Goal: Information Seeking & Learning: Check status

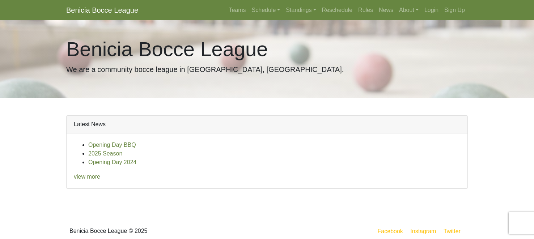
scroll to position [2, 0]
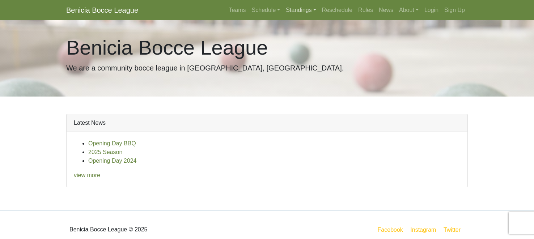
click at [285, 17] on link "Standings" at bounding box center [301, 10] width 36 height 14
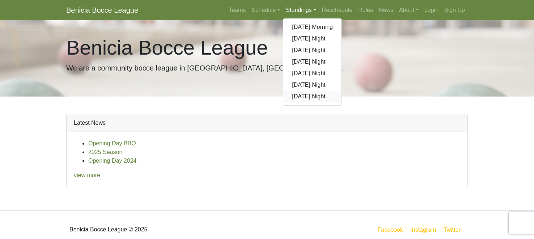
click at [286, 102] on link "[DATE] Night" at bounding box center [313, 97] width 58 height 12
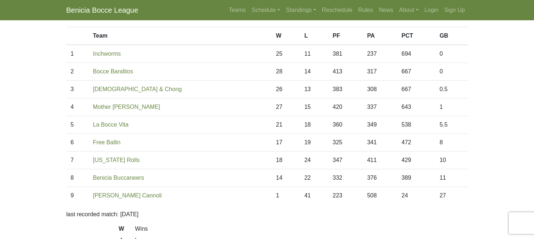
scroll to position [50, 0]
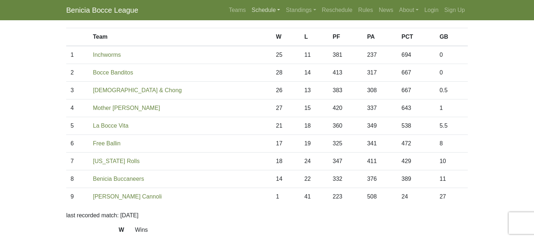
click at [249, 17] on link "Schedule" at bounding box center [266, 10] width 34 height 14
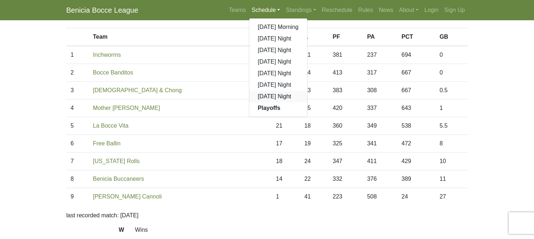
click at [249, 102] on link "[DATE] Night" at bounding box center [278, 97] width 58 height 12
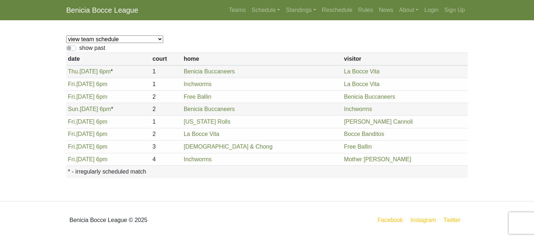
scroll to position [146, 0]
click at [301, 14] on link "Standings" at bounding box center [301, 10] width 36 height 14
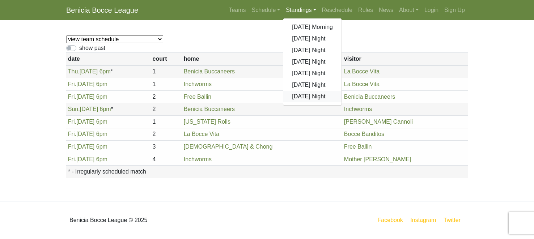
click at [284, 102] on link "[DATE] Night" at bounding box center [313, 97] width 58 height 12
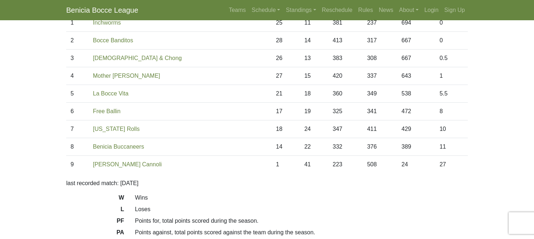
scroll to position [82, 0]
click at [251, 12] on link "Schedule" at bounding box center [266, 10] width 34 height 14
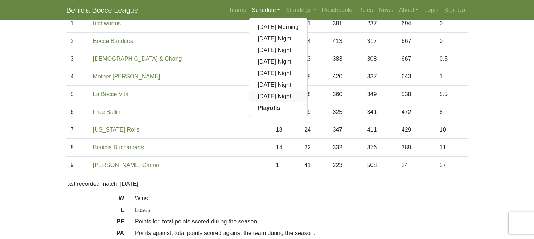
click at [249, 102] on link "[DATE] Night" at bounding box center [278, 97] width 58 height 12
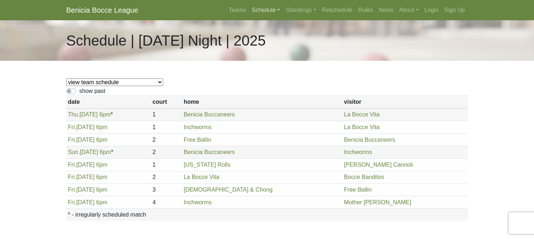
click at [249, 12] on link "Schedule" at bounding box center [266, 10] width 34 height 14
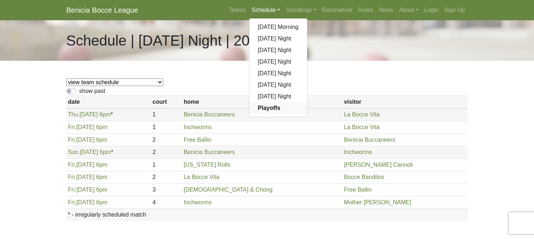
click at [258, 111] on strong "Playoffs" at bounding box center [269, 108] width 22 height 6
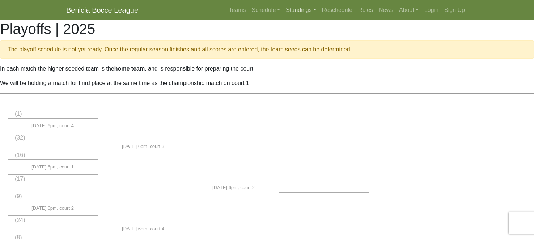
click at [294, 17] on link "Standings" at bounding box center [301, 10] width 36 height 14
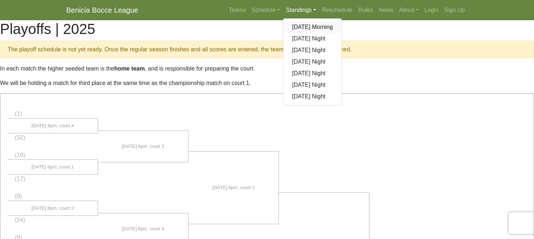
click at [290, 33] on link "[DATE] Morning" at bounding box center [313, 27] width 58 height 12
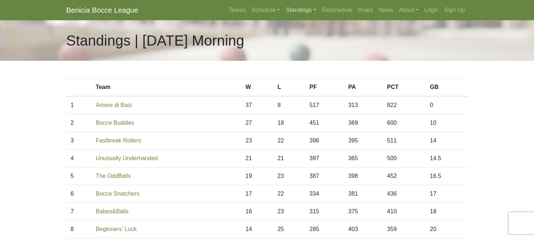
click at [309, 15] on link "Standings" at bounding box center [301, 10] width 36 height 14
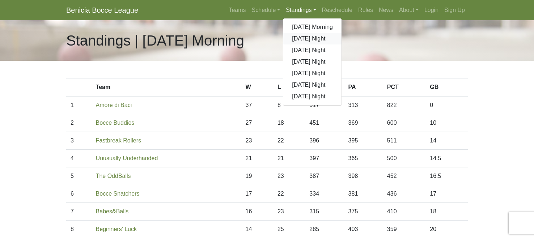
click at [291, 45] on link "[DATE] Night" at bounding box center [313, 39] width 58 height 12
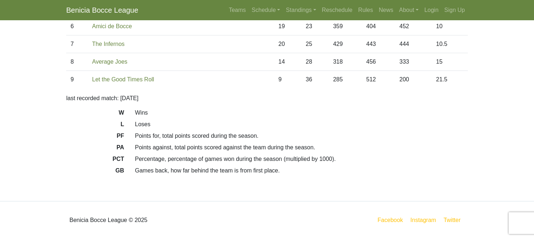
scroll to position [197, 0]
click at [298, 16] on link "Standings" at bounding box center [301, 10] width 36 height 14
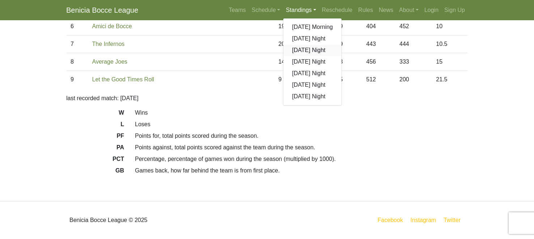
click at [286, 56] on link "[DATE] Night" at bounding box center [313, 51] width 58 height 12
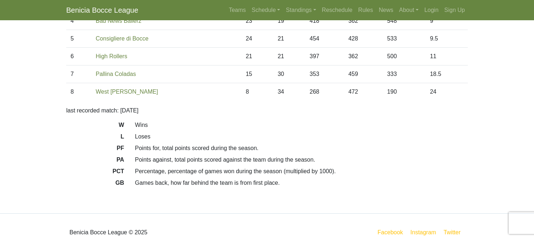
scroll to position [138, 0]
click at [300, 13] on link "Standings" at bounding box center [301, 10] width 36 height 14
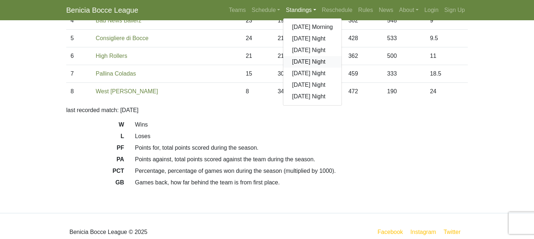
click at [284, 68] on link "[DATE] Night" at bounding box center [313, 62] width 58 height 12
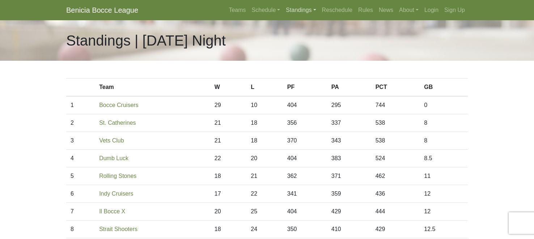
click at [298, 16] on link "Standings" at bounding box center [301, 10] width 36 height 14
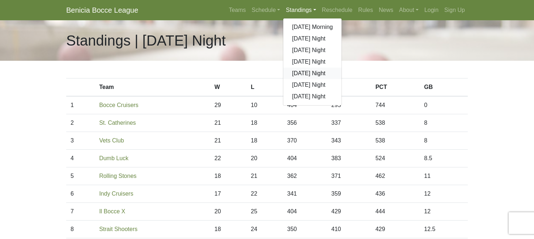
click at [284, 79] on link "[DATE] Night" at bounding box center [313, 74] width 58 height 12
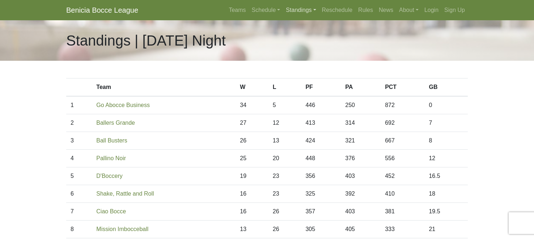
click at [308, 14] on link "Standings" at bounding box center [301, 10] width 36 height 14
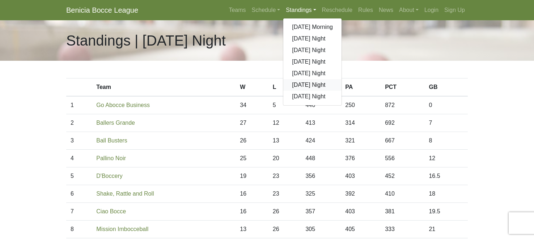
click at [292, 91] on link "[DATE] Night" at bounding box center [313, 85] width 58 height 12
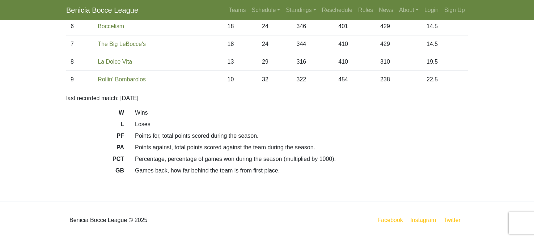
scroll to position [198, 0]
click at [296, 17] on link "Standings" at bounding box center [301, 10] width 36 height 14
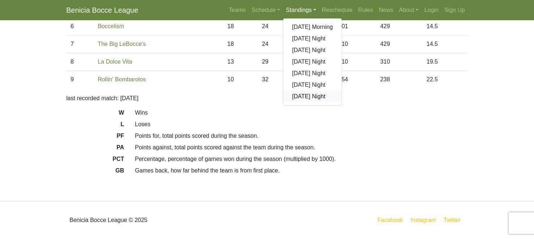
click at [291, 102] on link "[DATE] Night" at bounding box center [313, 97] width 58 height 12
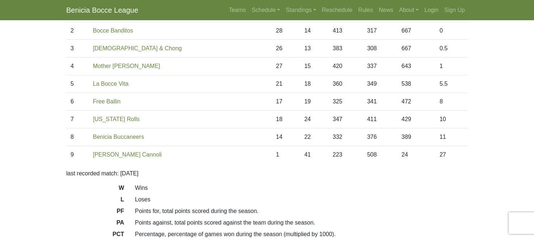
scroll to position [91, 0]
